Goal: Task Accomplishment & Management: Complete application form

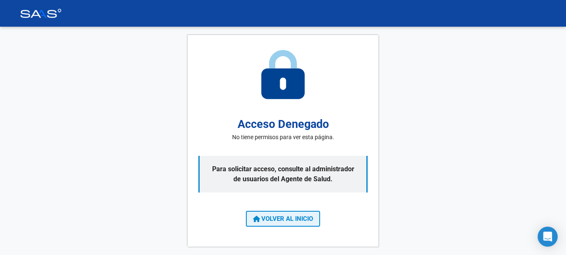
click at [280, 218] on span "VOLVER AL INICIO" at bounding box center [283, 219] width 60 height 8
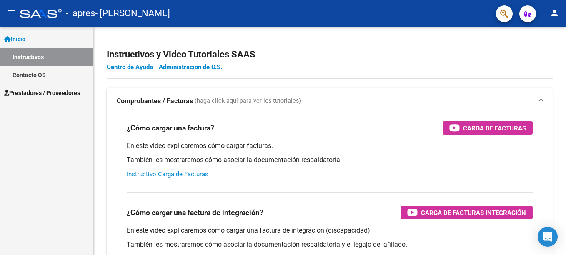
click at [32, 96] on span "Prestadores / Proveedores" at bounding box center [42, 92] width 76 height 9
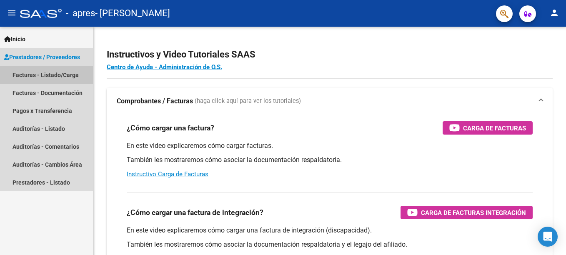
click at [34, 75] on link "Facturas - Listado/Carga" at bounding box center [46, 75] width 93 height 18
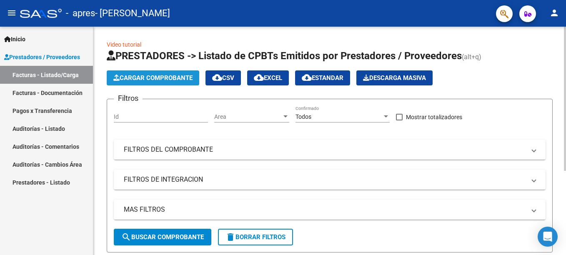
click at [140, 78] on span "Cargar Comprobante" at bounding box center [152, 78] width 79 height 8
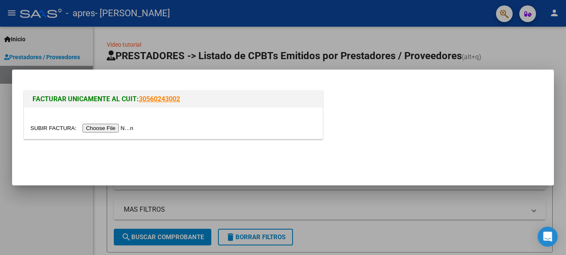
click at [113, 129] on input "file" at bounding box center [82, 128] width 105 height 9
click at [110, 126] on input "file" at bounding box center [82, 128] width 105 height 9
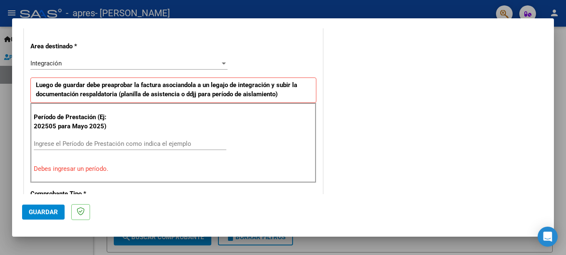
scroll to position [186, 0]
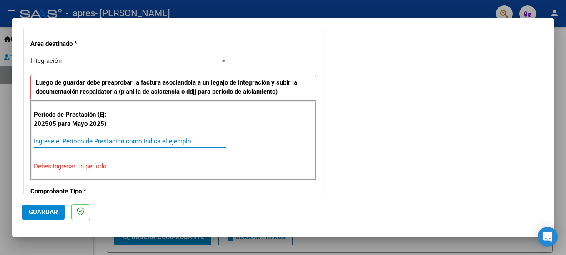
click at [106, 139] on input "Ingrese el Período de Prestación como indica el ejemplo" at bounding box center [130, 142] width 193 height 8
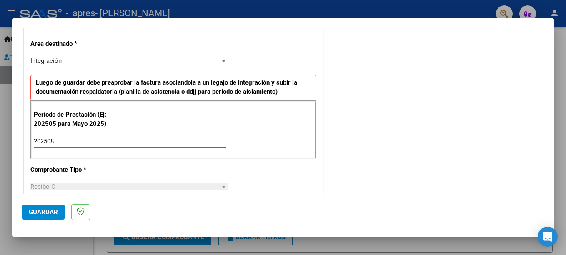
type input "202508"
click at [222, 187] on div at bounding box center [224, 187] width 4 height 2
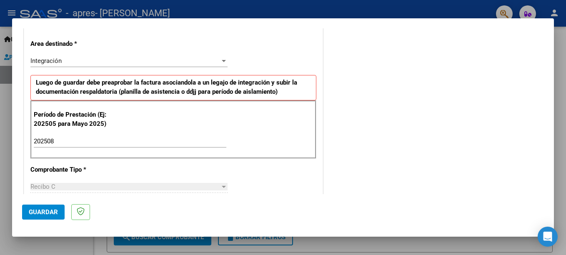
click at [149, 185] on div "Recibo C" at bounding box center [125, 187] width 190 height 8
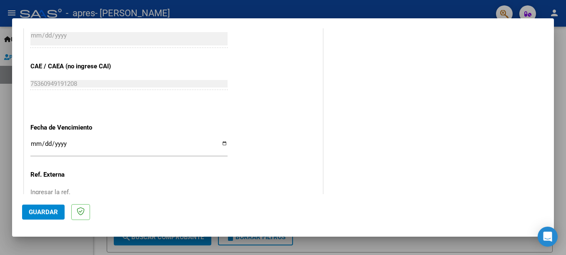
scroll to position [507, 0]
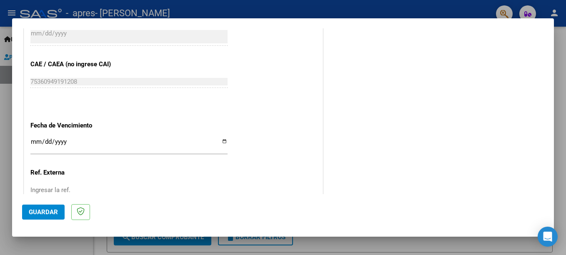
click at [221, 139] on input "Ingresar la fecha" at bounding box center [128, 144] width 197 height 13
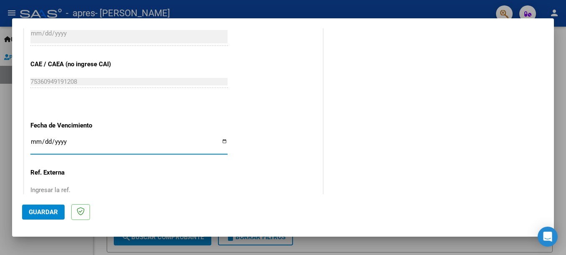
type input "[DATE]"
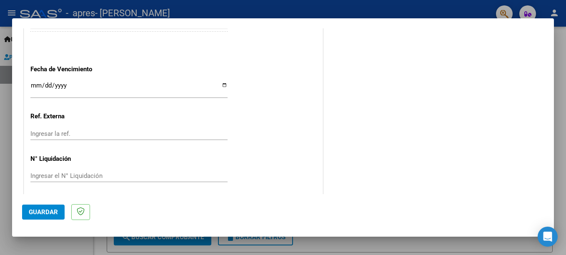
scroll to position [568, 0]
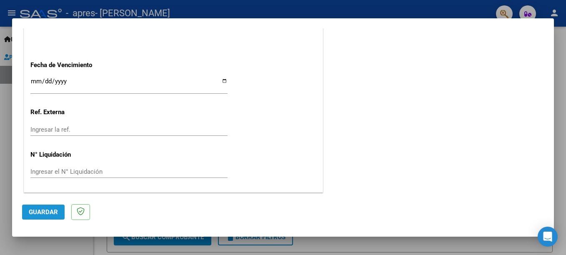
click at [47, 212] on span "Guardar" at bounding box center [43, 212] width 29 height 8
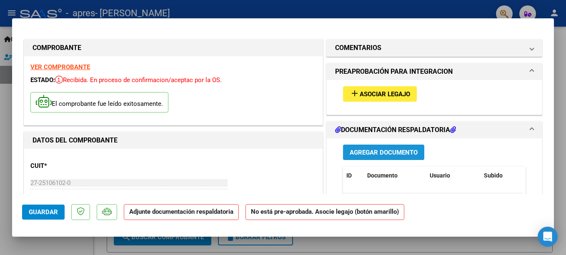
click at [369, 151] on span "Agregar Documento" at bounding box center [384, 153] width 68 height 8
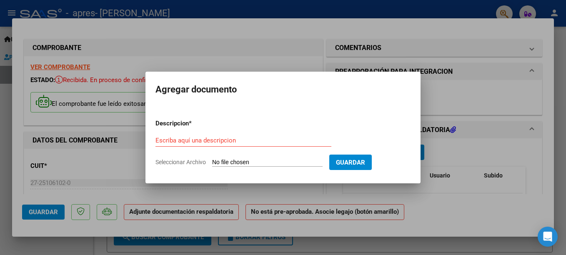
click at [369, 151] on form "Descripcion * Escriba aquí una descripcion Seleccionar Archivo Guardar" at bounding box center [282, 143] width 255 height 61
click at [228, 142] on input "Escriba aquí una descripcion" at bounding box center [243, 141] width 176 height 8
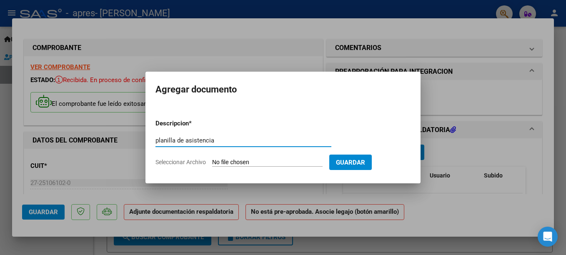
type input "planilla de asistencia"
click at [308, 160] on input "Seleccionar Archivo" at bounding box center [267, 163] width 110 height 8
click at [272, 162] on input "Seleccionar Archivo" at bounding box center [267, 163] width 110 height 8
type input "C:\fakepath\20250905_100251.jpg"
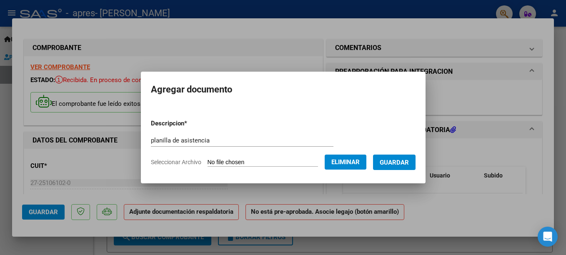
click at [396, 161] on span "Guardar" at bounding box center [394, 163] width 29 height 8
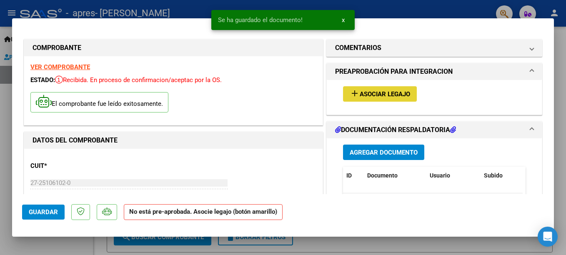
click at [385, 94] on span "Asociar Legajo" at bounding box center [385, 94] width 50 height 8
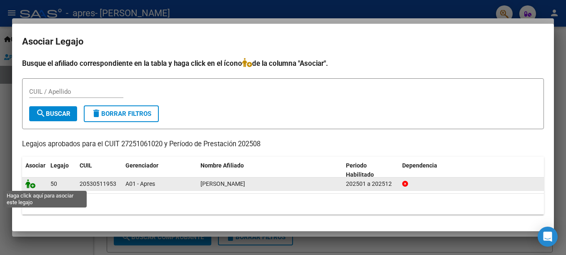
click at [32, 186] on icon at bounding box center [30, 183] width 10 height 9
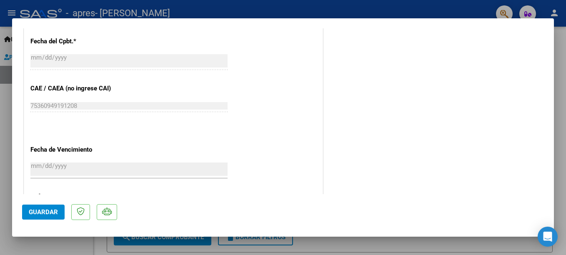
scroll to position [580, 0]
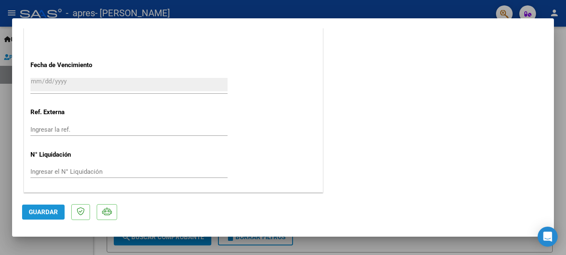
click at [48, 210] on span "Guardar" at bounding box center [43, 212] width 29 height 8
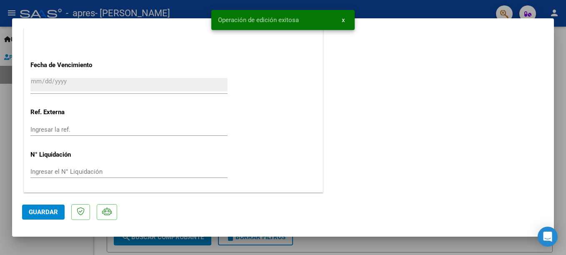
click at [343, 18] on div at bounding box center [283, 127] width 566 height 255
type input "$ 0,00"
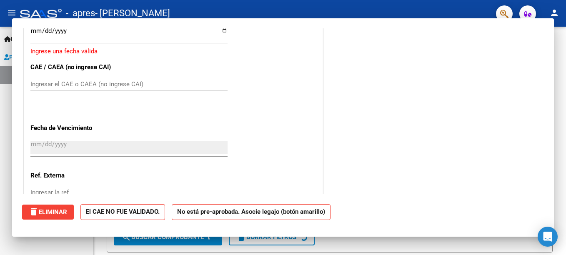
scroll to position [0, 0]
